Goal: Task Accomplishment & Management: Manage account settings

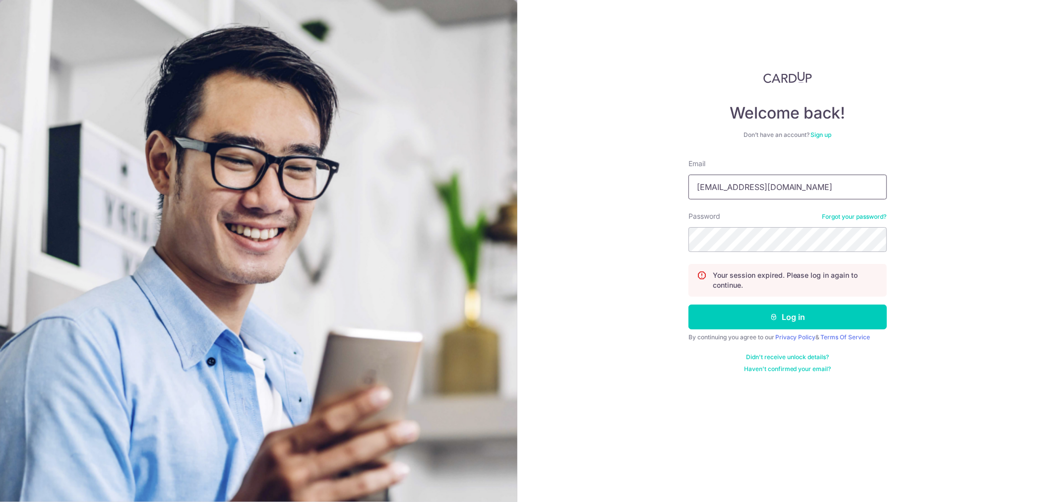
drag, startPoint x: 796, startPoint y: 182, endPoint x: 577, endPoint y: 174, distance: 218.9
click at [577, 174] on div "Welcome back! Don’t have an account? Sign up Email [EMAIL_ADDRESS][DOMAIN_NAME]…" at bounding box center [787, 251] width 541 height 502
type input "[EMAIL_ADDRESS][DOMAIN_NAME]"
click at [497, 243] on section "Welcome back! Don’t have an account? Sign up Email [EMAIL_ADDRESS][DOMAIN_NAME]…" at bounding box center [529, 251] width 1058 height 502
drag, startPoint x: 603, startPoint y: 308, endPoint x: 660, endPoint y: 311, distance: 57.1
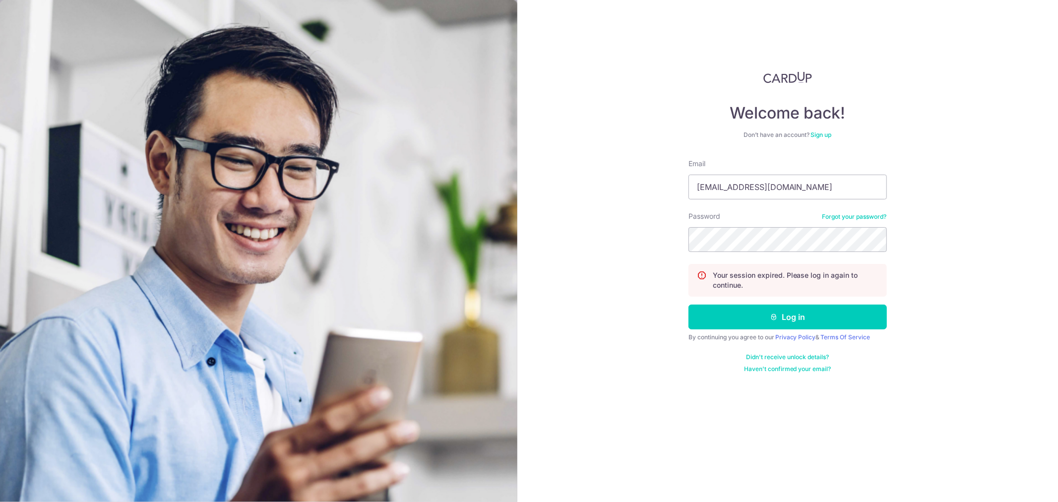
click at [603, 308] on div "Welcome back! Don’t have an account? Sign up Email [EMAIL_ADDRESS][DOMAIN_NAME]…" at bounding box center [787, 251] width 541 height 502
click at [765, 313] on button "Log in" at bounding box center [787, 317] width 198 height 25
